Goal: Task Accomplishment & Management: Manage account settings

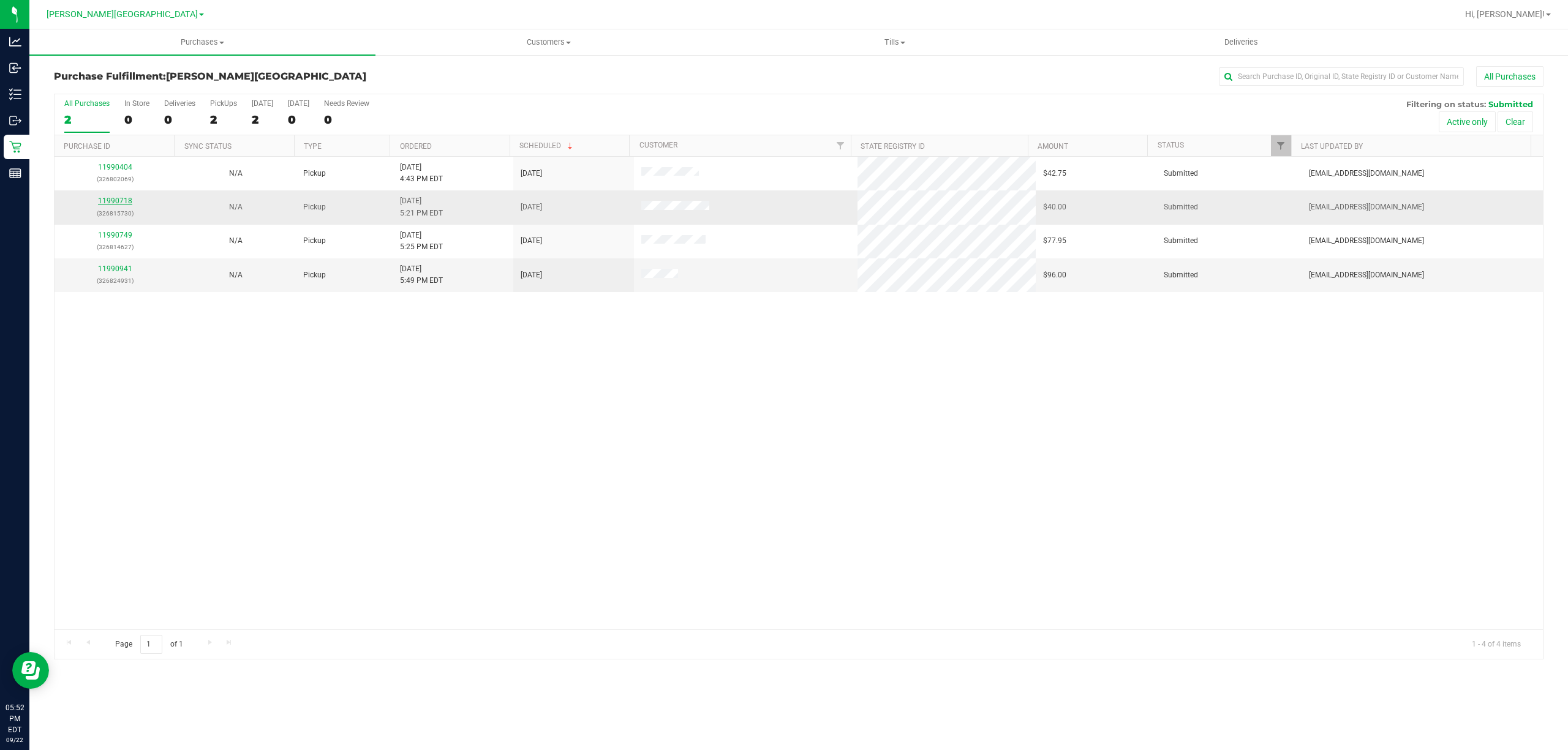
click at [101, 202] on link "11990718" at bounding box center [115, 200] width 34 height 8
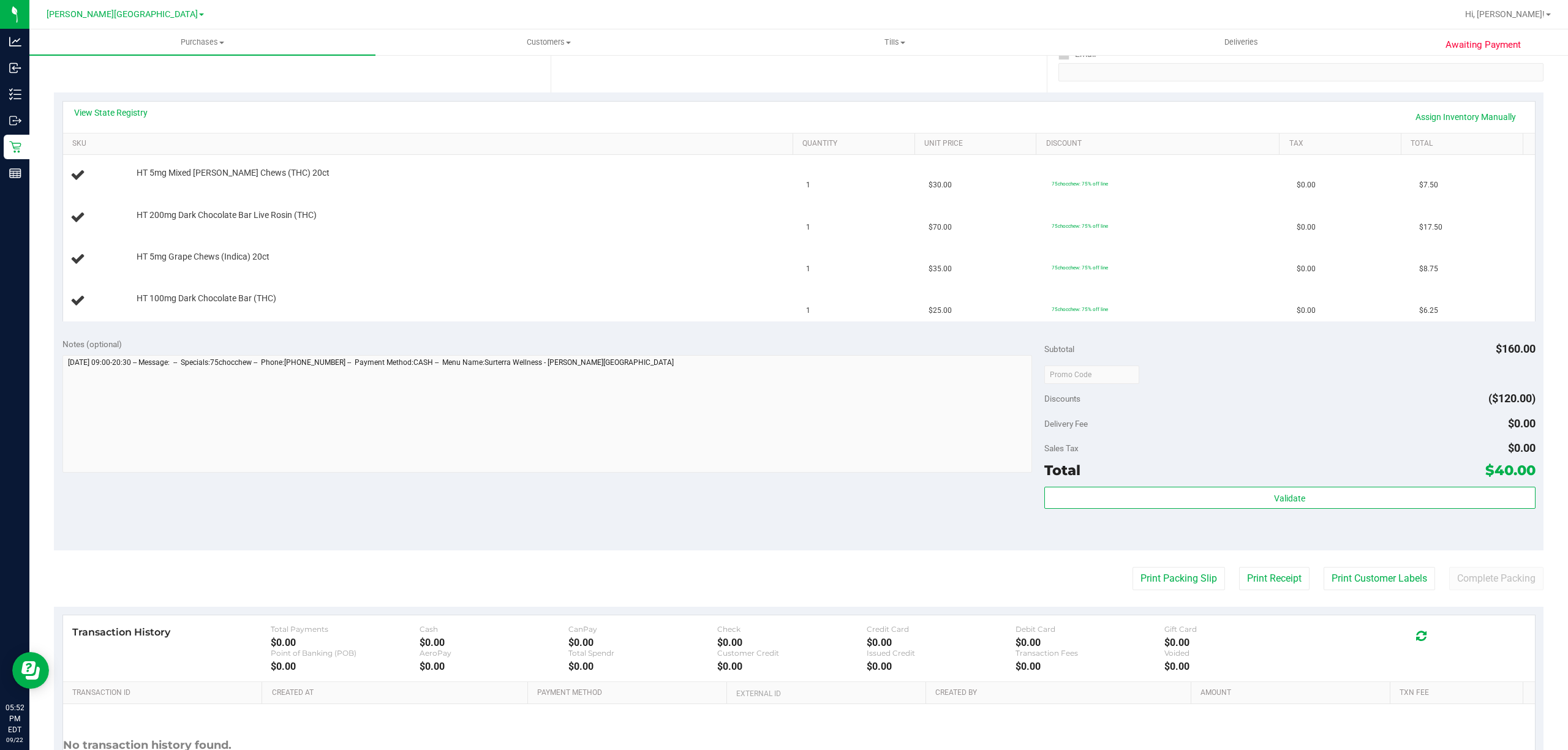
scroll to position [245, 0]
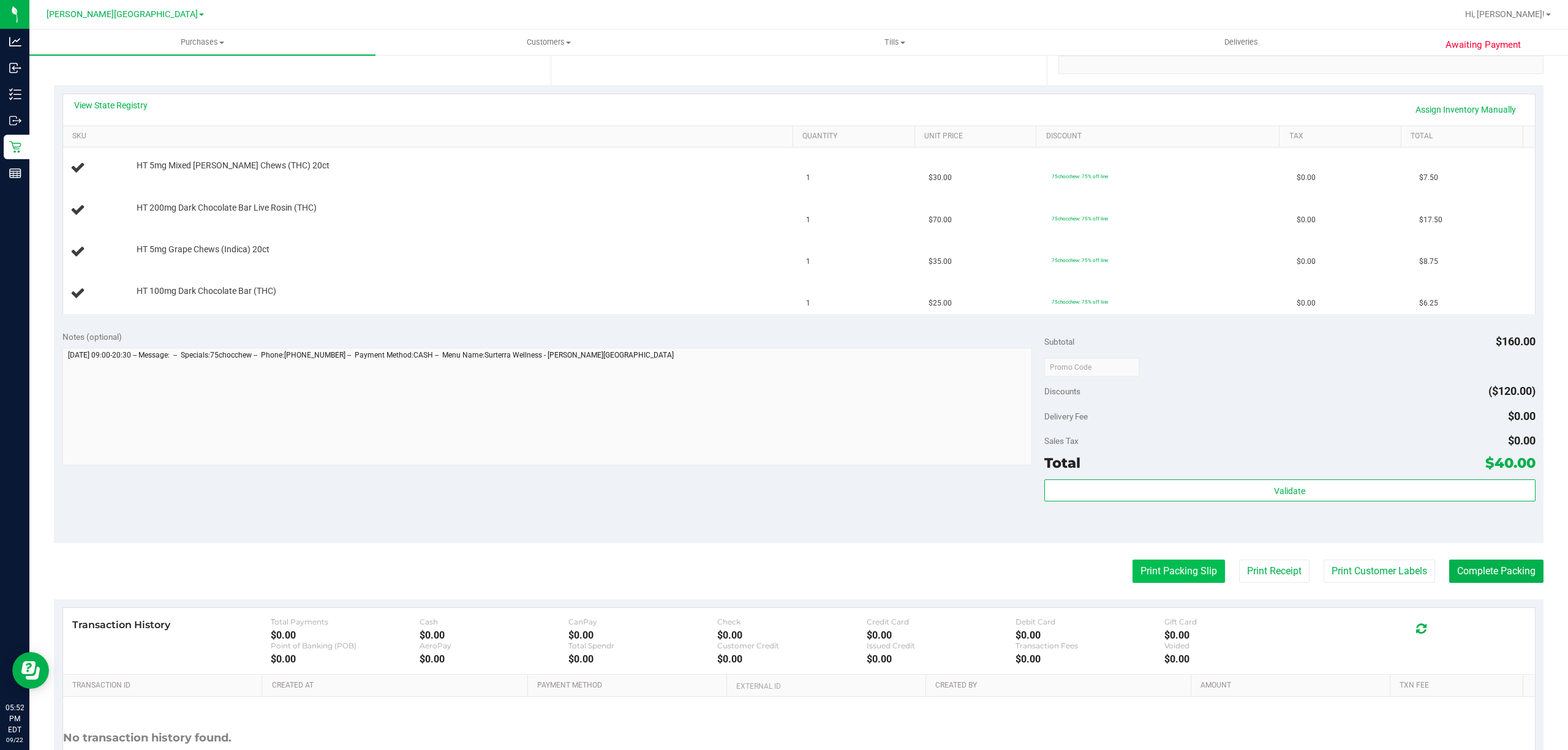
click at [1181, 567] on button "Print Packing Slip" at bounding box center [1179, 571] width 93 height 23
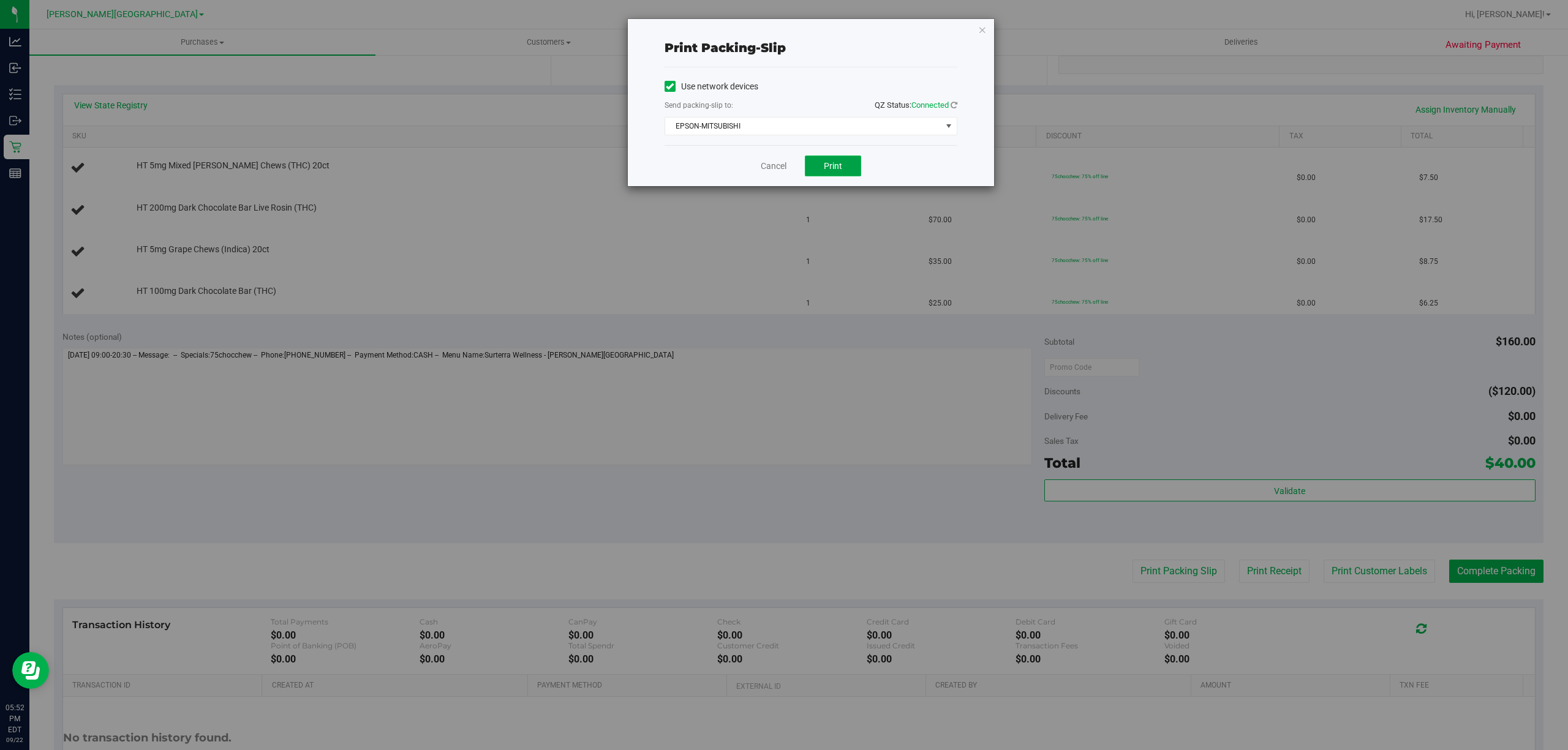
click at [827, 164] on span "Print" at bounding box center [833, 166] width 19 height 10
click at [777, 169] on link "Cancel" at bounding box center [774, 166] width 25 height 13
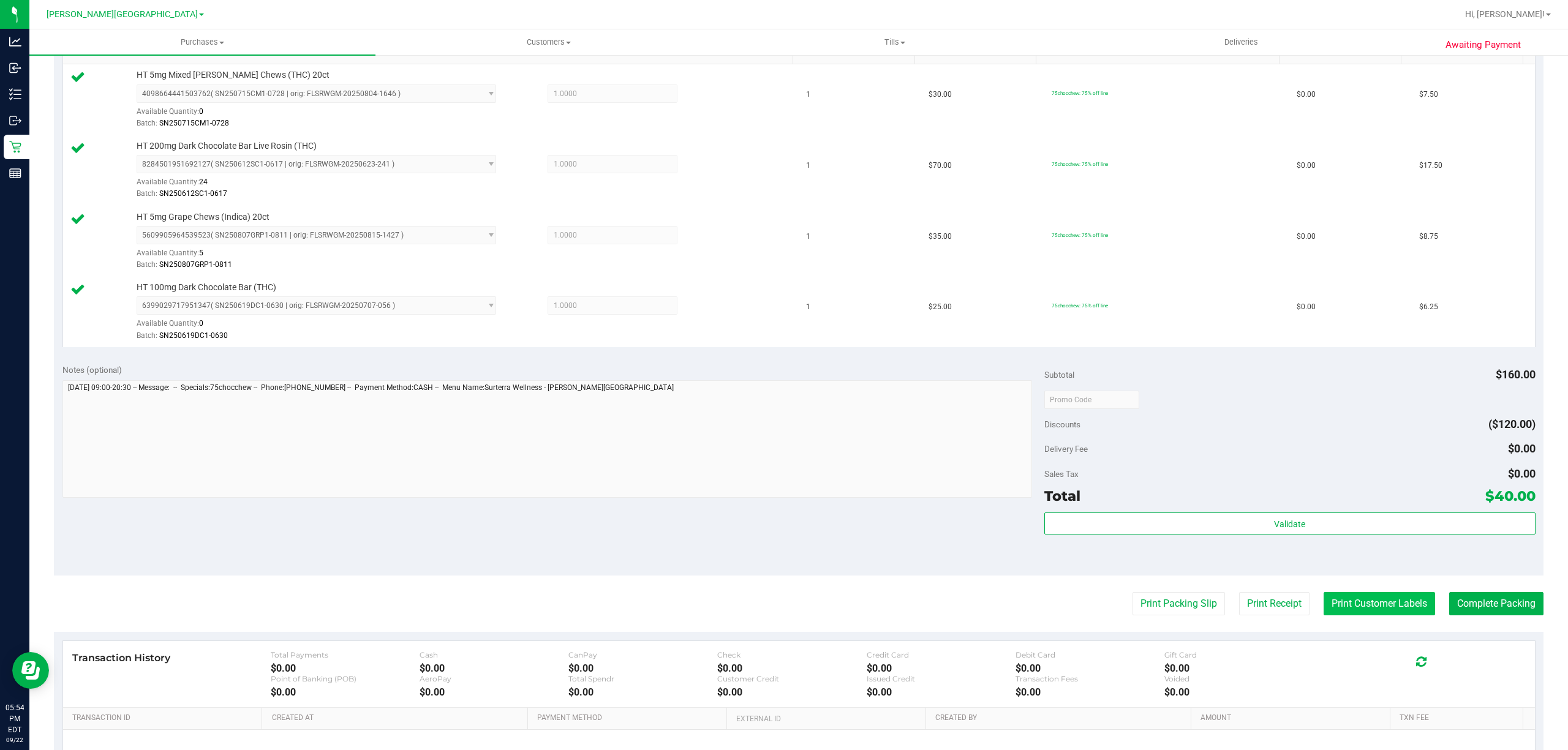
scroll to position [408, 0]
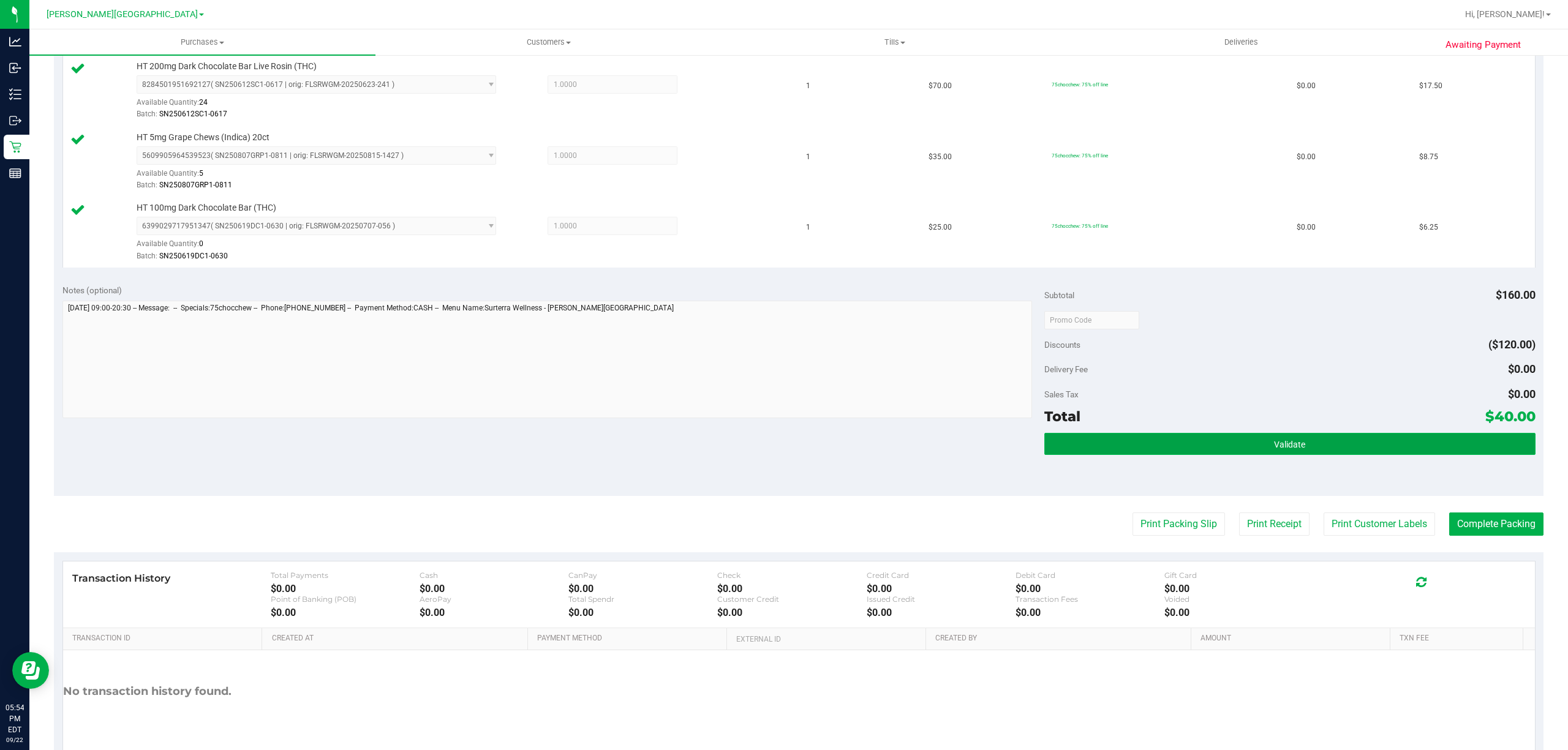
click at [1284, 443] on span "Validate" at bounding box center [1289, 444] width 31 height 10
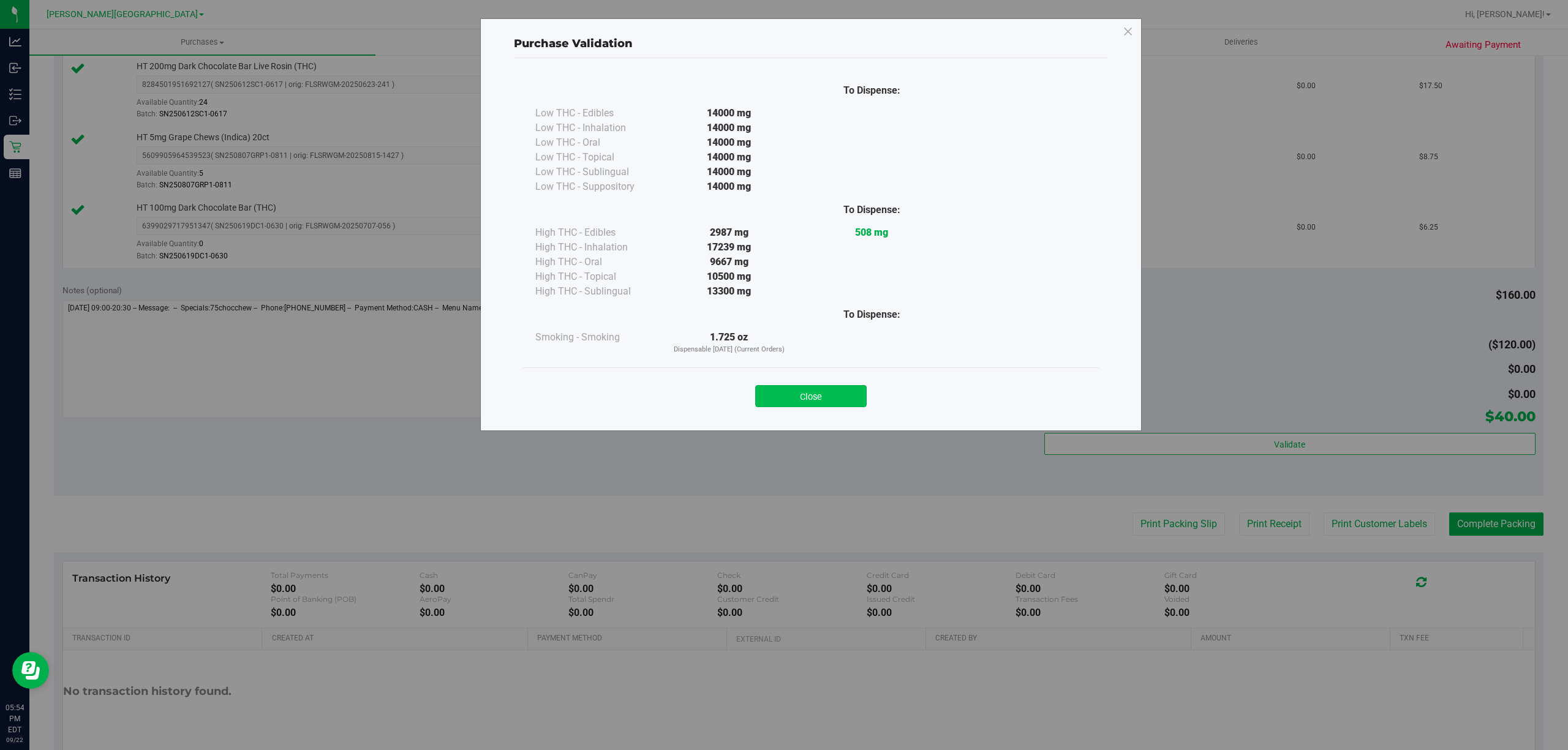
click at [773, 402] on button "Close" at bounding box center [810, 396] width 111 height 22
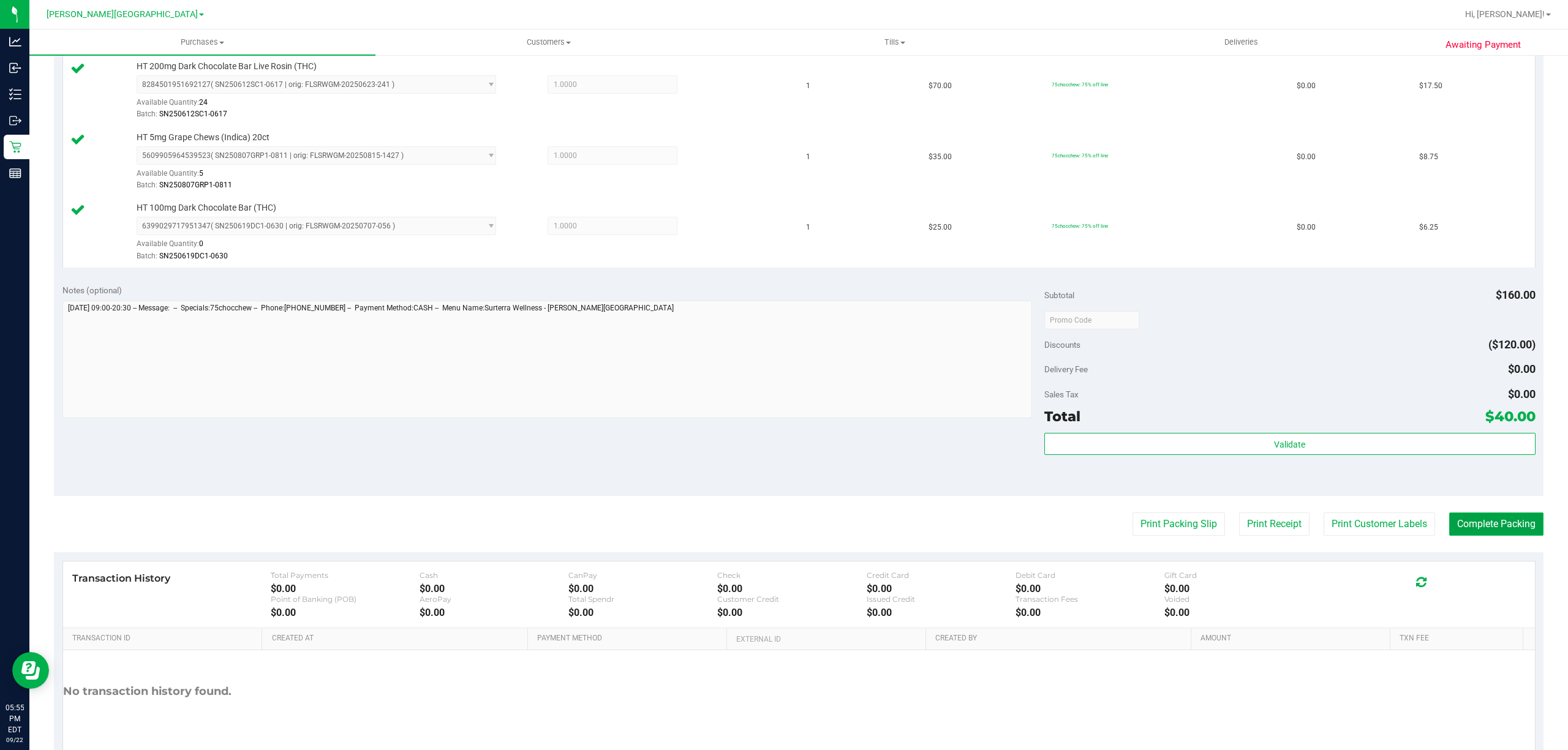
click at [1481, 527] on button "Complete Packing" at bounding box center [1496, 524] width 94 height 23
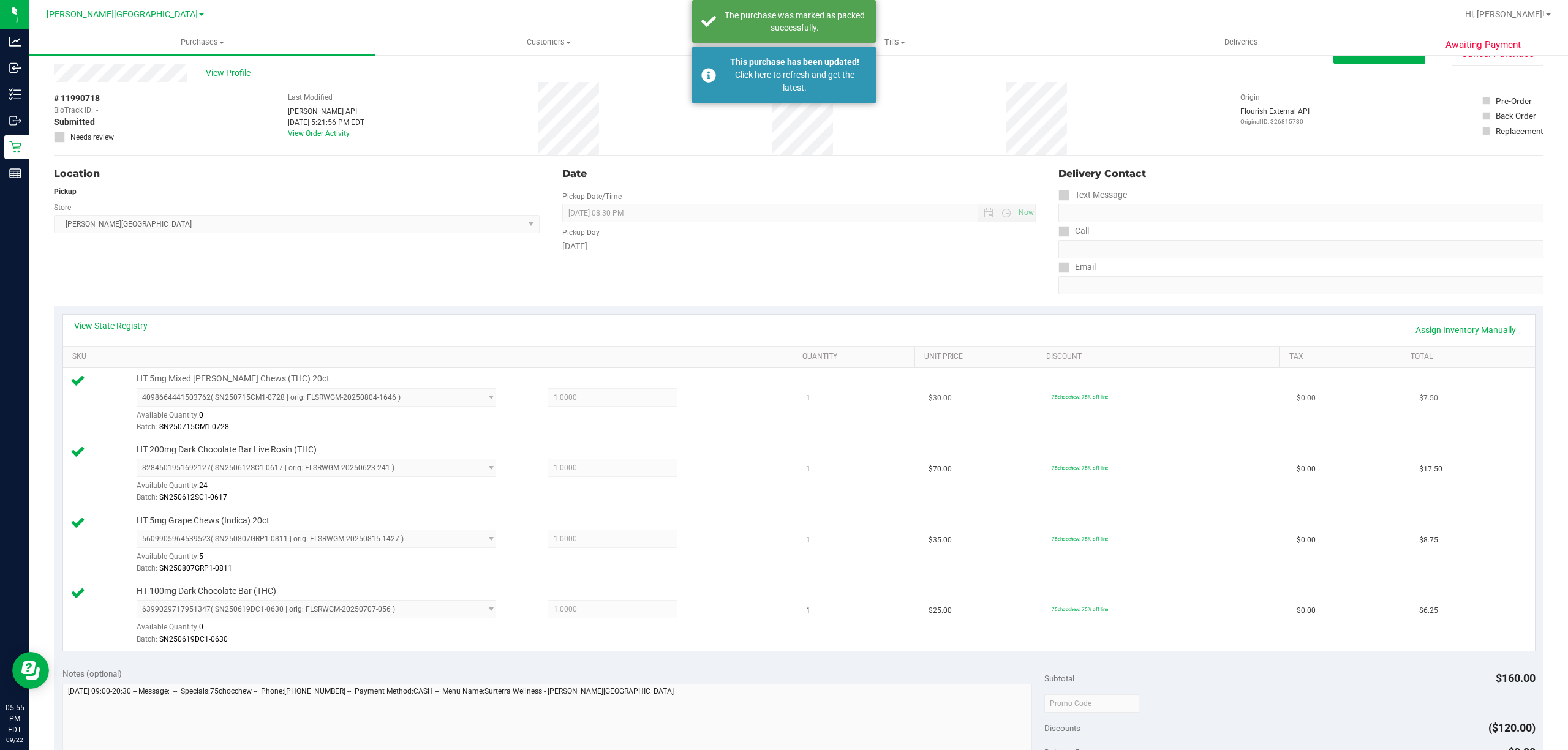
scroll to position [0, 0]
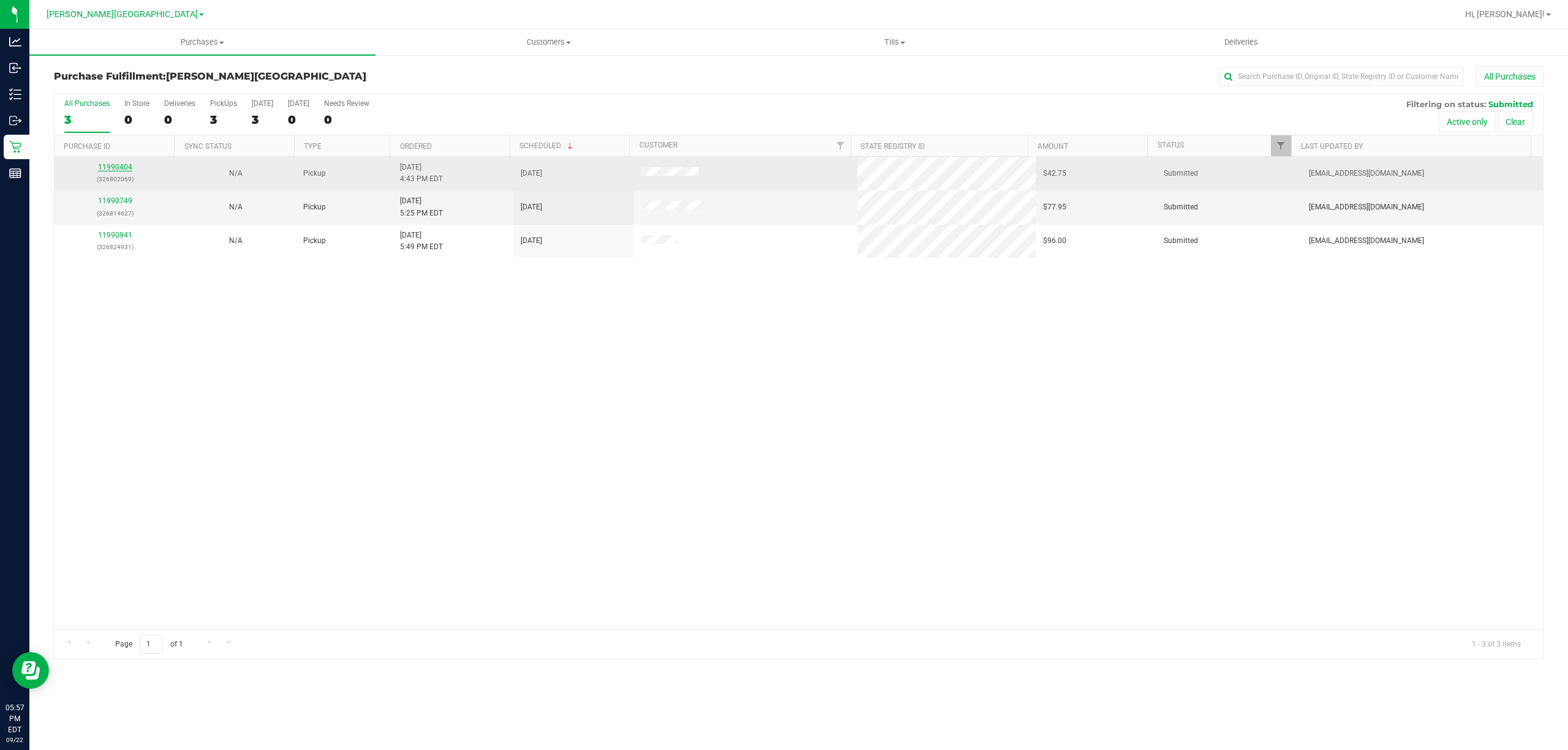
click at [113, 164] on link "11990404" at bounding box center [115, 167] width 34 height 8
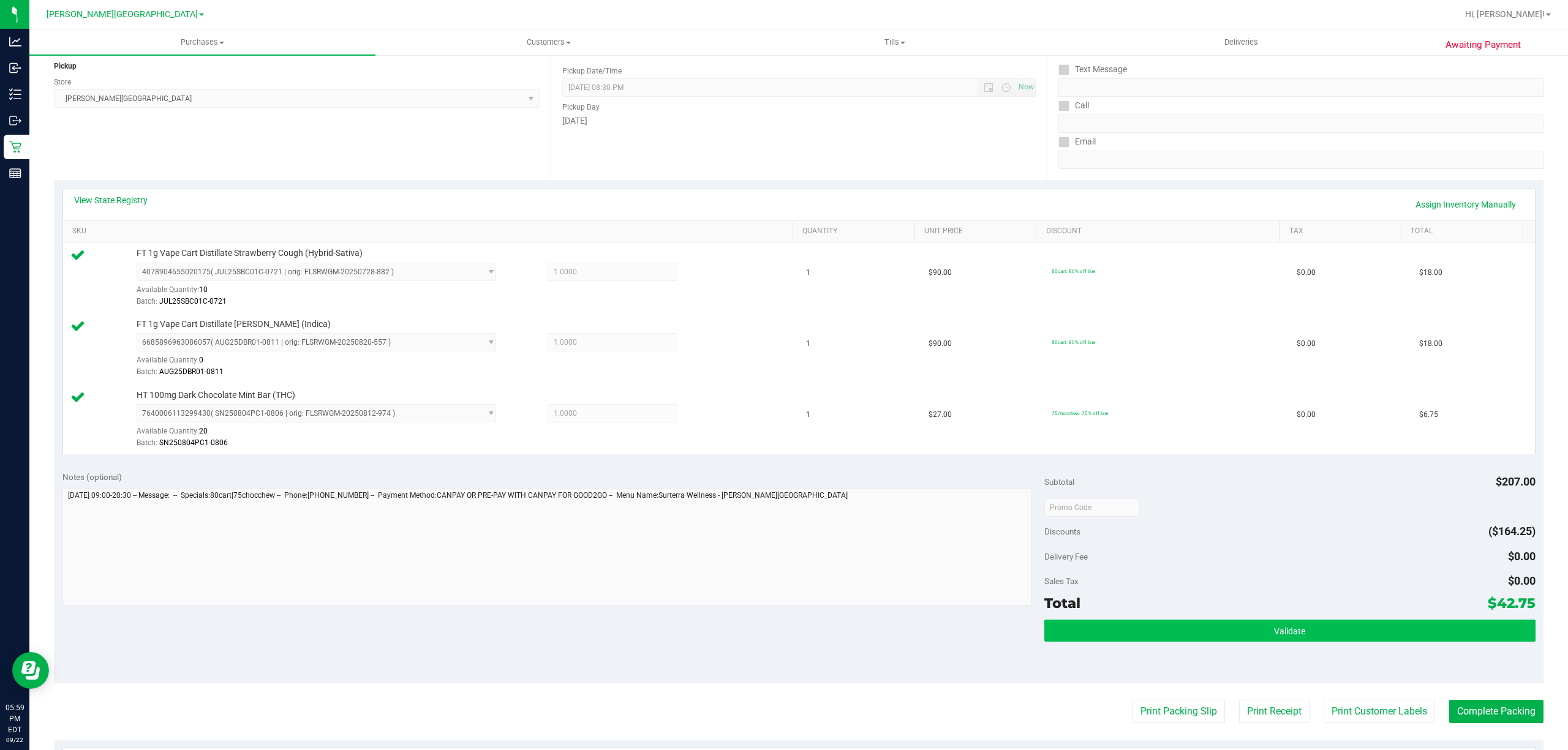
scroll to position [245, 0]
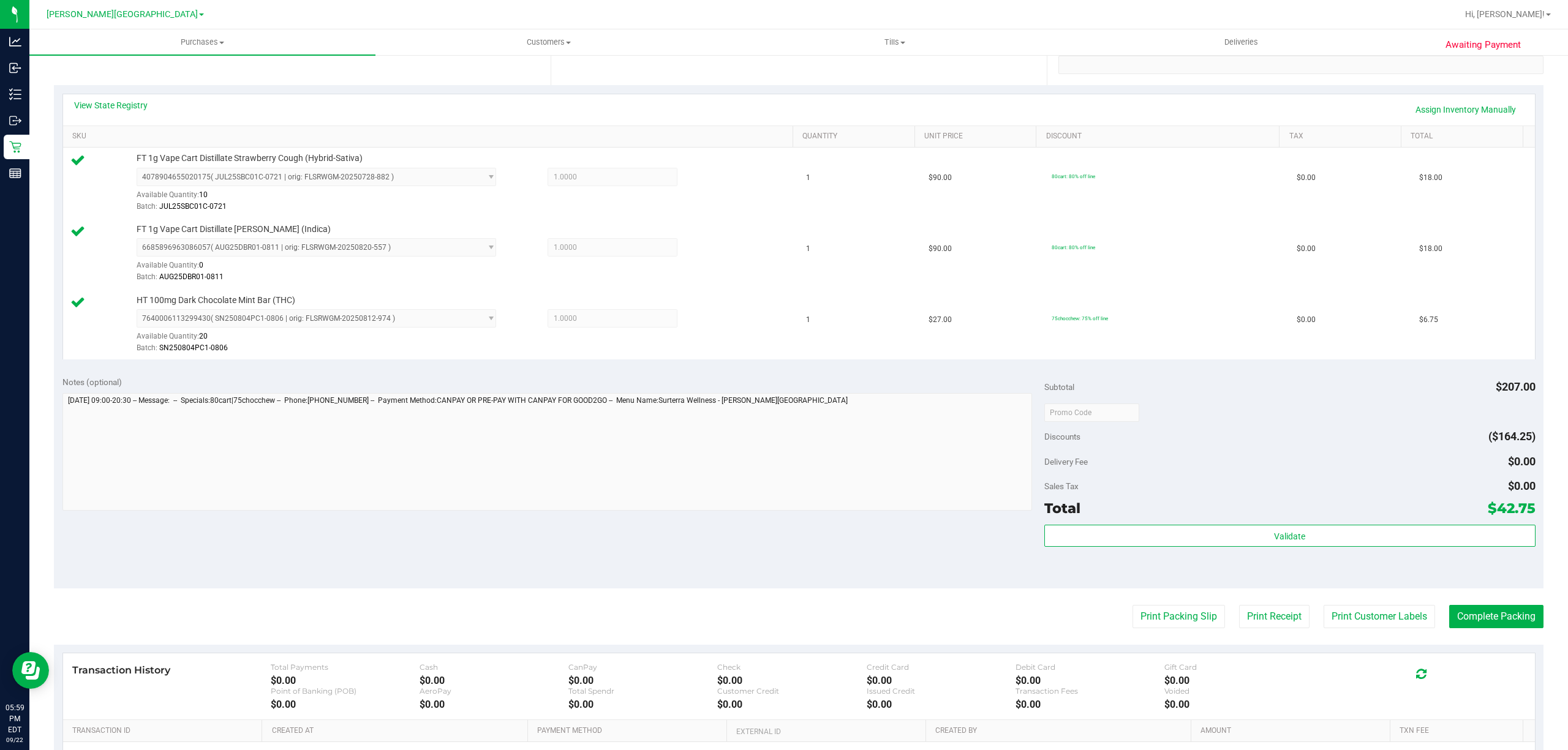
click at [1223, 517] on div "Total $42.75" at bounding box center [1289, 508] width 491 height 22
click at [1206, 539] on button "Validate" at bounding box center [1289, 536] width 491 height 22
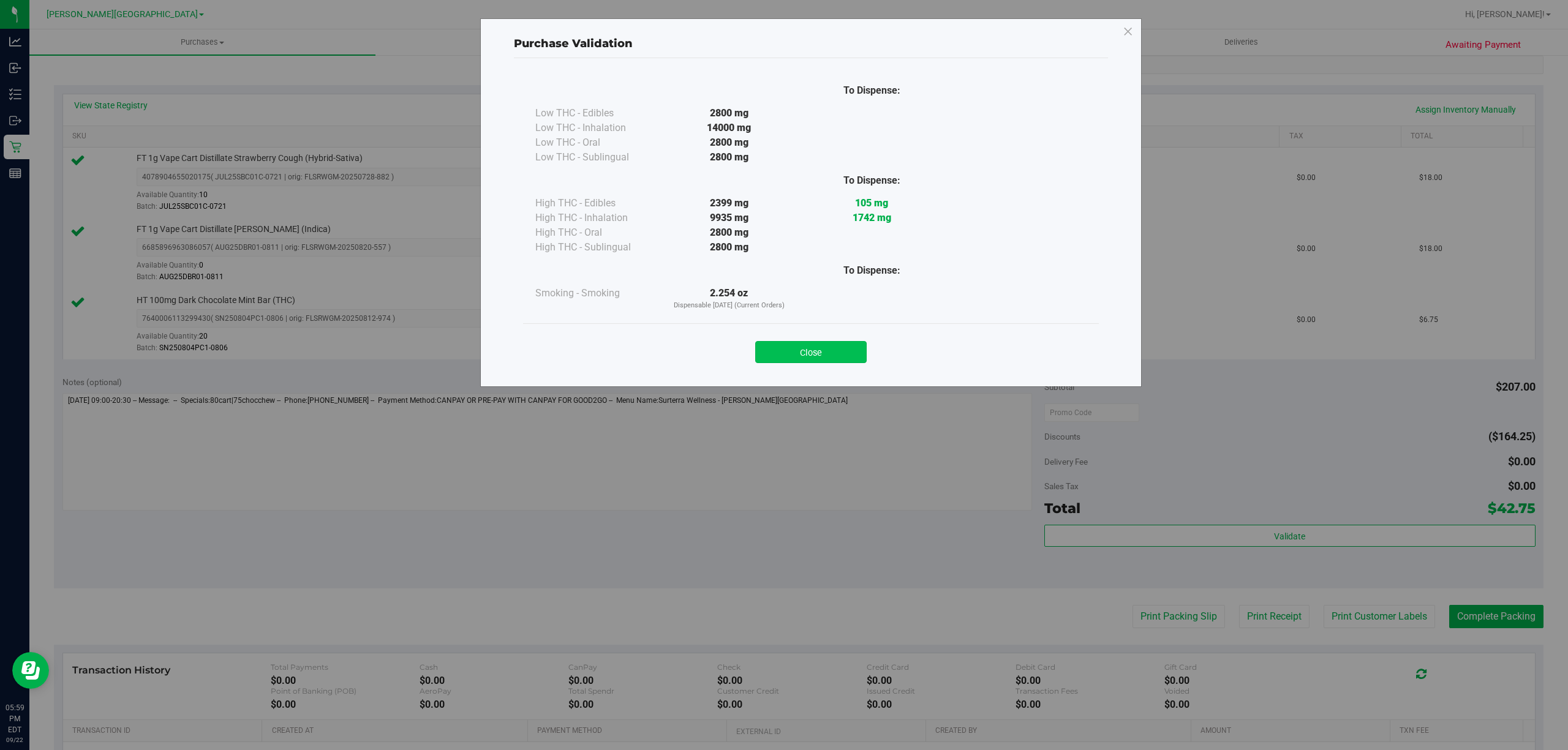
click at [800, 353] on button "Close" at bounding box center [810, 352] width 111 height 22
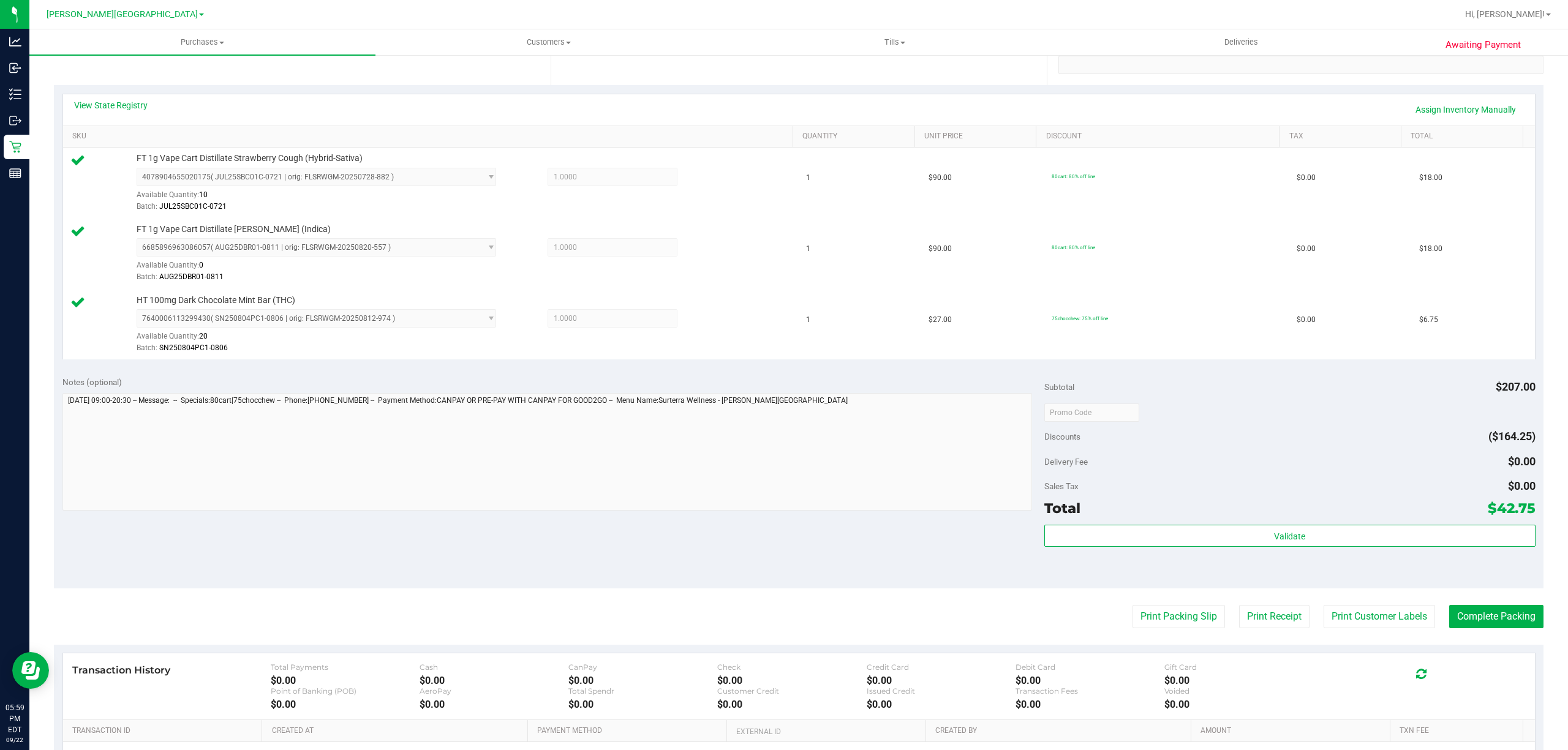
click at [1493, 636] on purchase-details "Back Edit Purchase Cancel Purchase View Profile # 11990404 BioTrack ID: - Submi…" at bounding box center [798, 347] width 1490 height 1053
click at [1481, 628] on button "Complete Packing" at bounding box center [1496, 616] width 94 height 23
